Goal: Find specific page/section: Find specific page/section

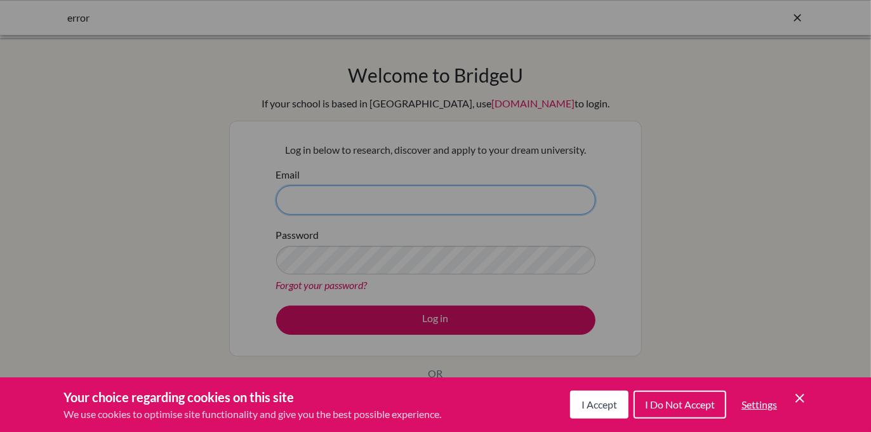
type input "chiranjibighimire@sxc.edu.np"
click at [447, 321] on div "Cookie Preferences" at bounding box center [435, 216] width 871 height 432
click at [801, 395] on icon "Save and close" at bounding box center [799, 398] width 9 height 9
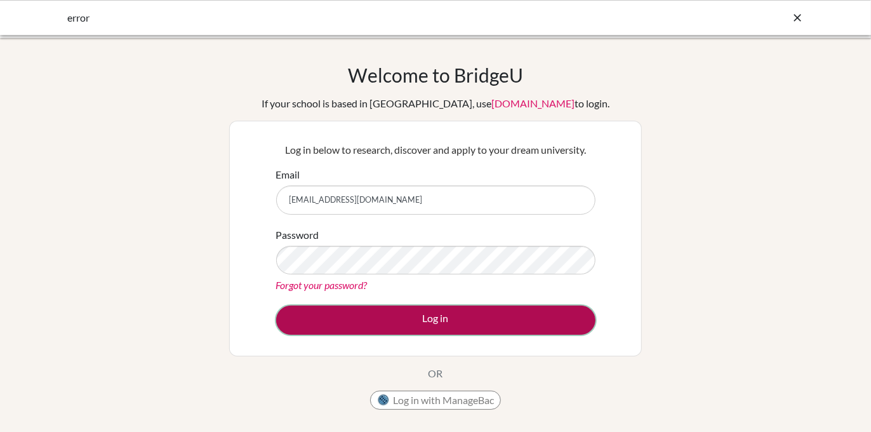
click at [434, 319] on button "Log in" at bounding box center [435, 319] width 319 height 29
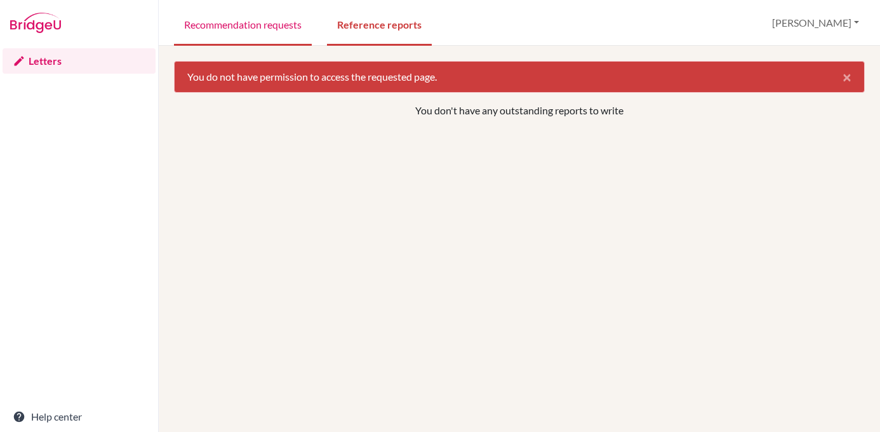
click at [235, 31] on link "Recommendation requests" at bounding box center [243, 24] width 138 height 44
